Goal: Transaction & Acquisition: Subscribe to service/newsletter

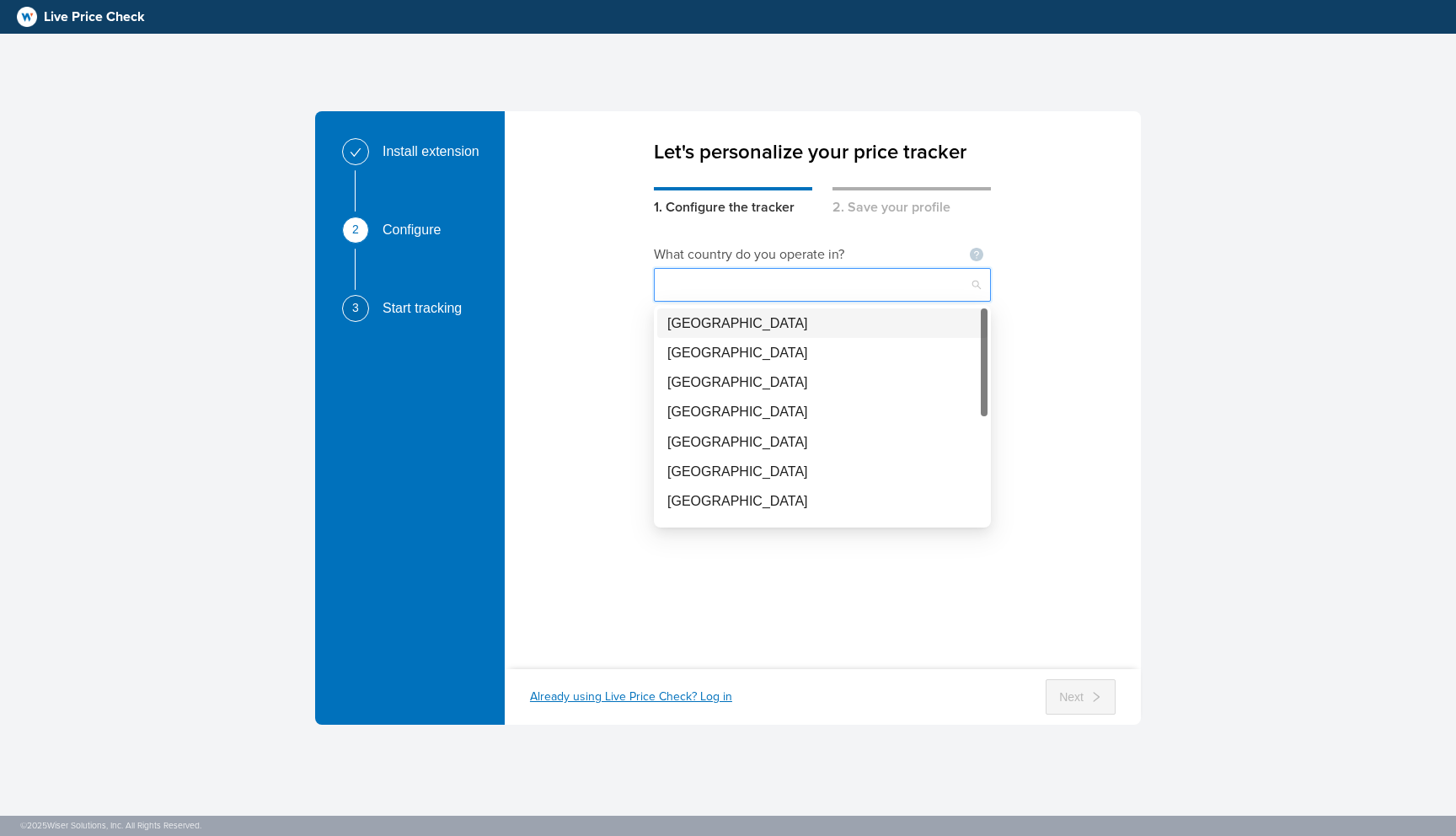
click at [809, 297] on input "search" at bounding box center [823, 285] width 317 height 32
click at [597, 242] on div "What country do you operate in? Not seeing your country ? Let us know What prod…" at bounding box center [823, 433] width 636 height 430
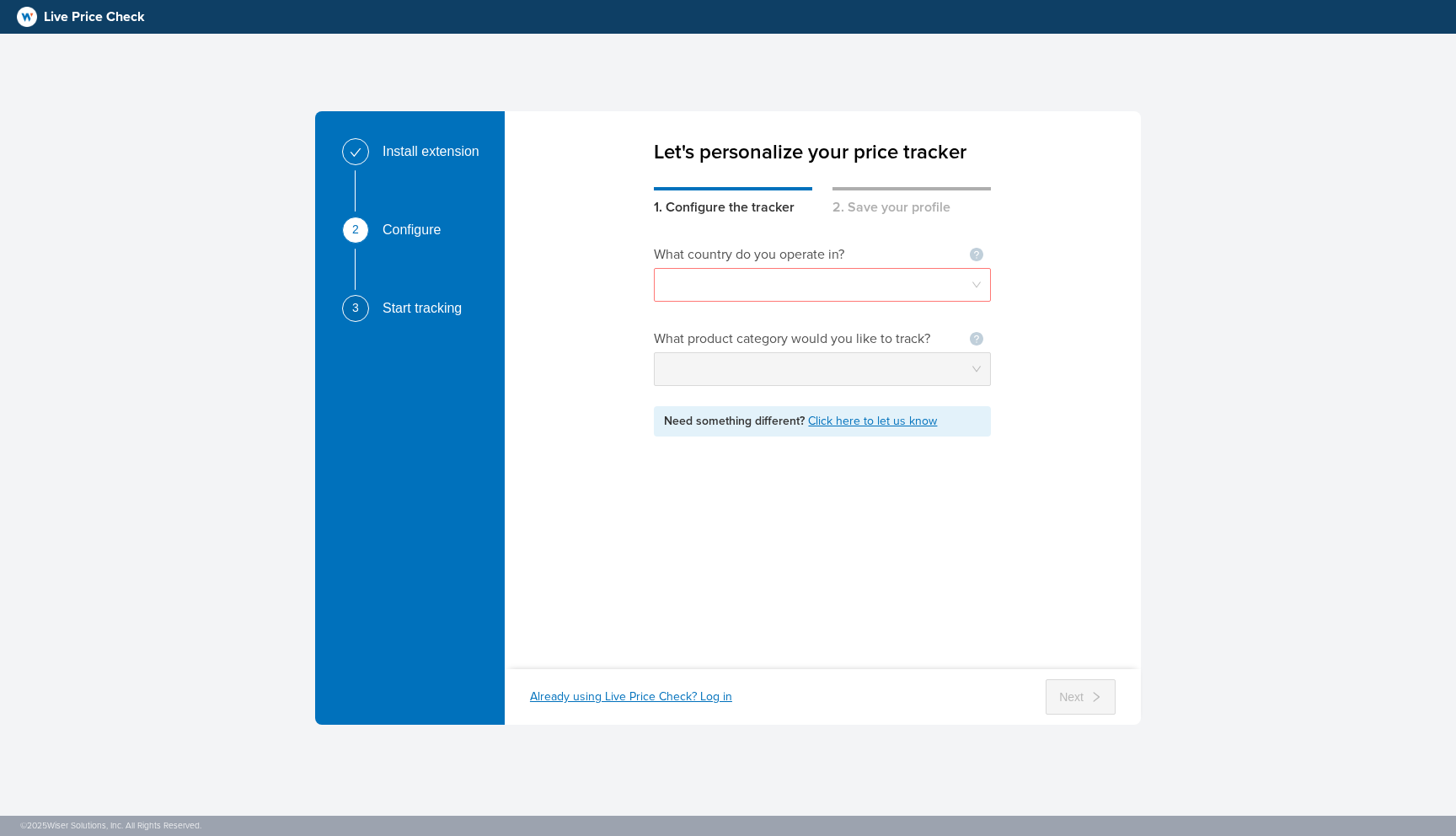
click at [24, 37] on div "Install extension 2 Configure 3 Start tracking Let's personalize your price tra…" at bounding box center [728, 418] width 1456 height 836
click at [33, 5] on header "Live Price Check" at bounding box center [728, 17] width 1456 height 34
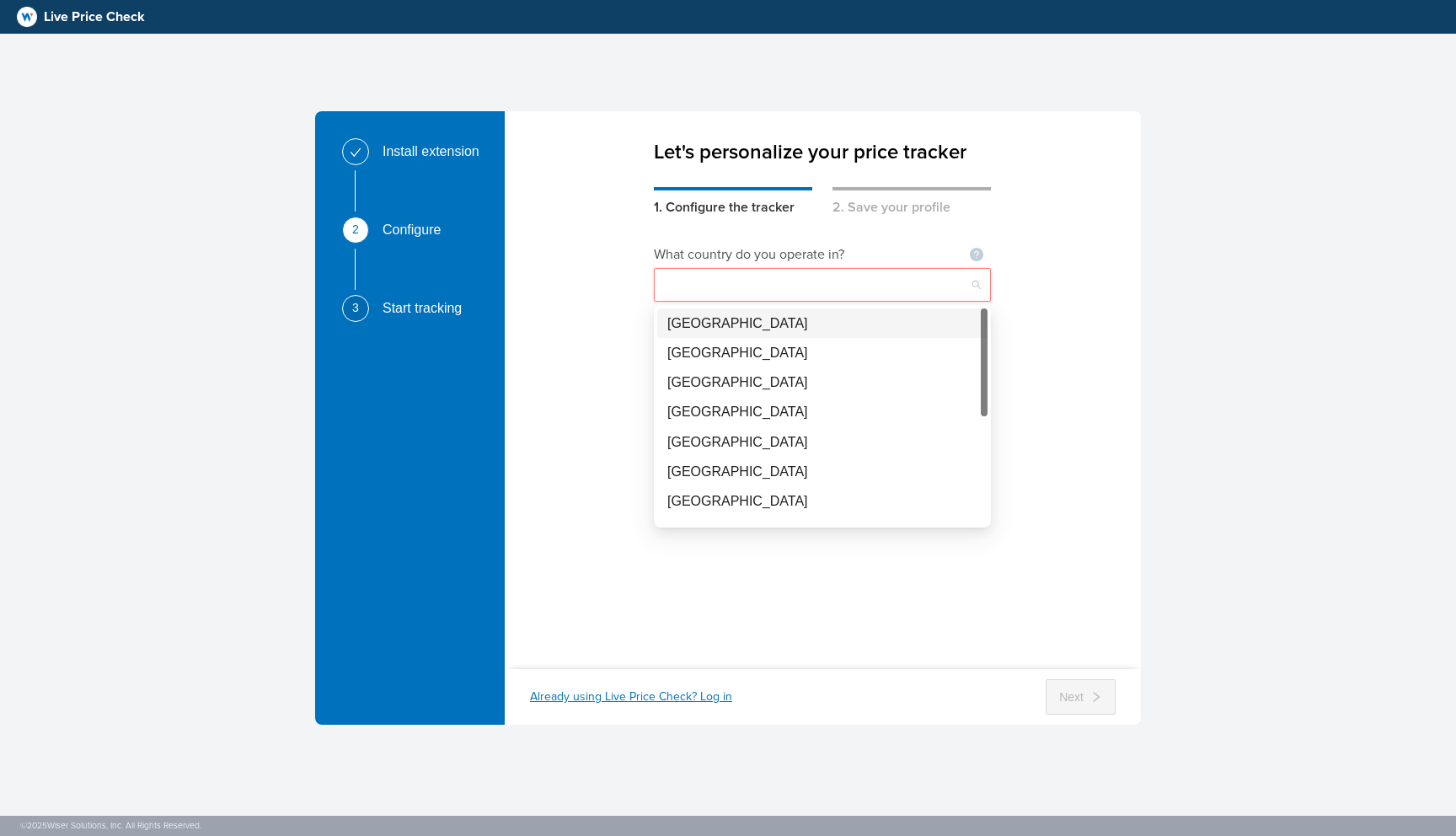
click at [728, 291] on input "search" at bounding box center [823, 285] width 317 height 32
click at [649, 691] on div "Already using Live Price Check? Log in" at bounding box center [631, 697] width 203 height 17
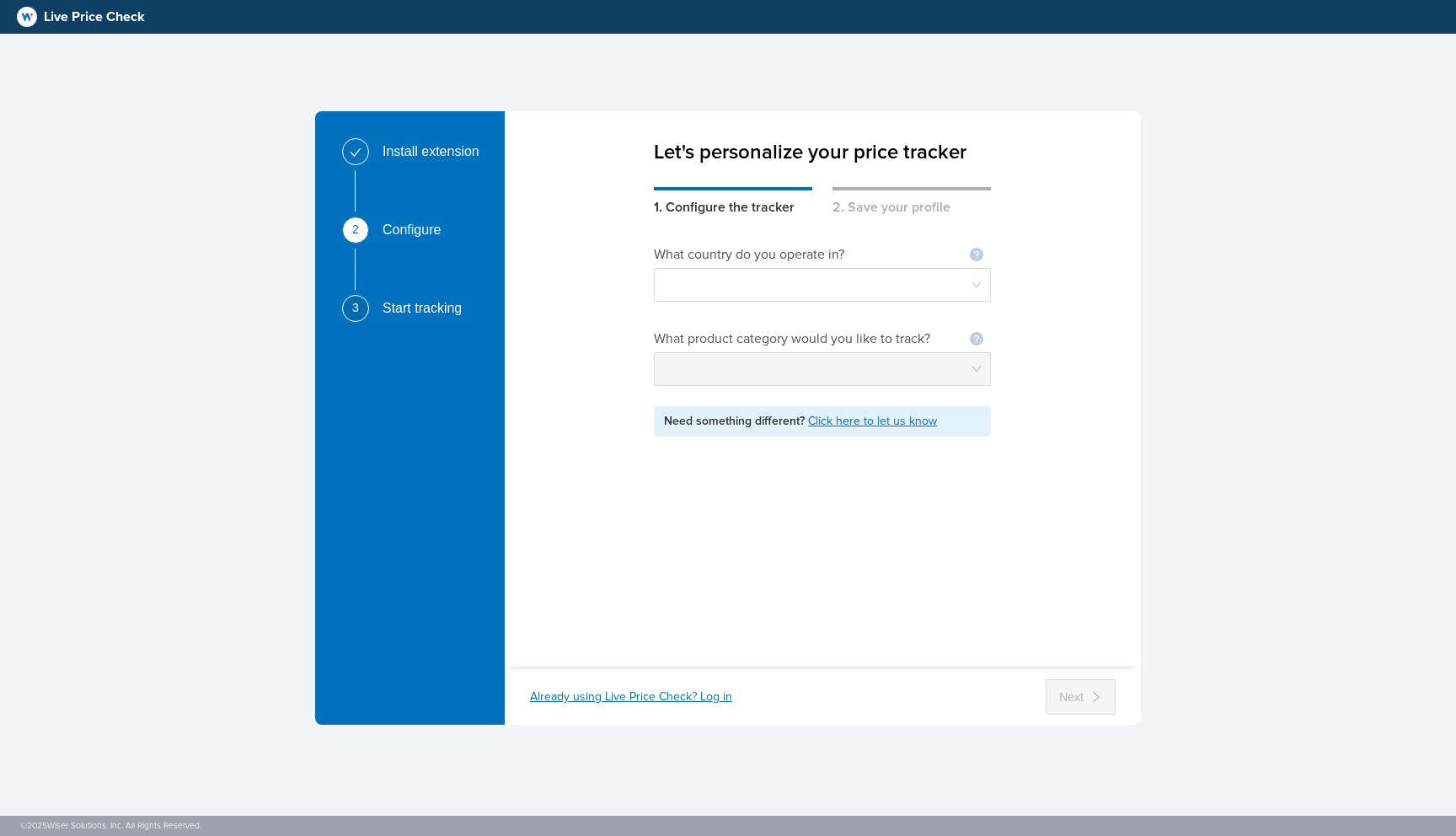
click at [388, 325] on div "Start tracking" at bounding box center [440, 314] width 115 height 40
click at [414, 311] on div "Start tracking" at bounding box center [429, 308] width 93 height 27
click at [371, 218] on div "2 Configure" at bounding box center [420, 236] width 156 height 40
click at [372, 149] on div "Install extension" at bounding box center [420, 158] width 156 height 40
click at [660, 698] on div "Already using Live Price Check? Log in" at bounding box center [631, 697] width 203 height 17
